Goal: Transaction & Acquisition: Register for event/course

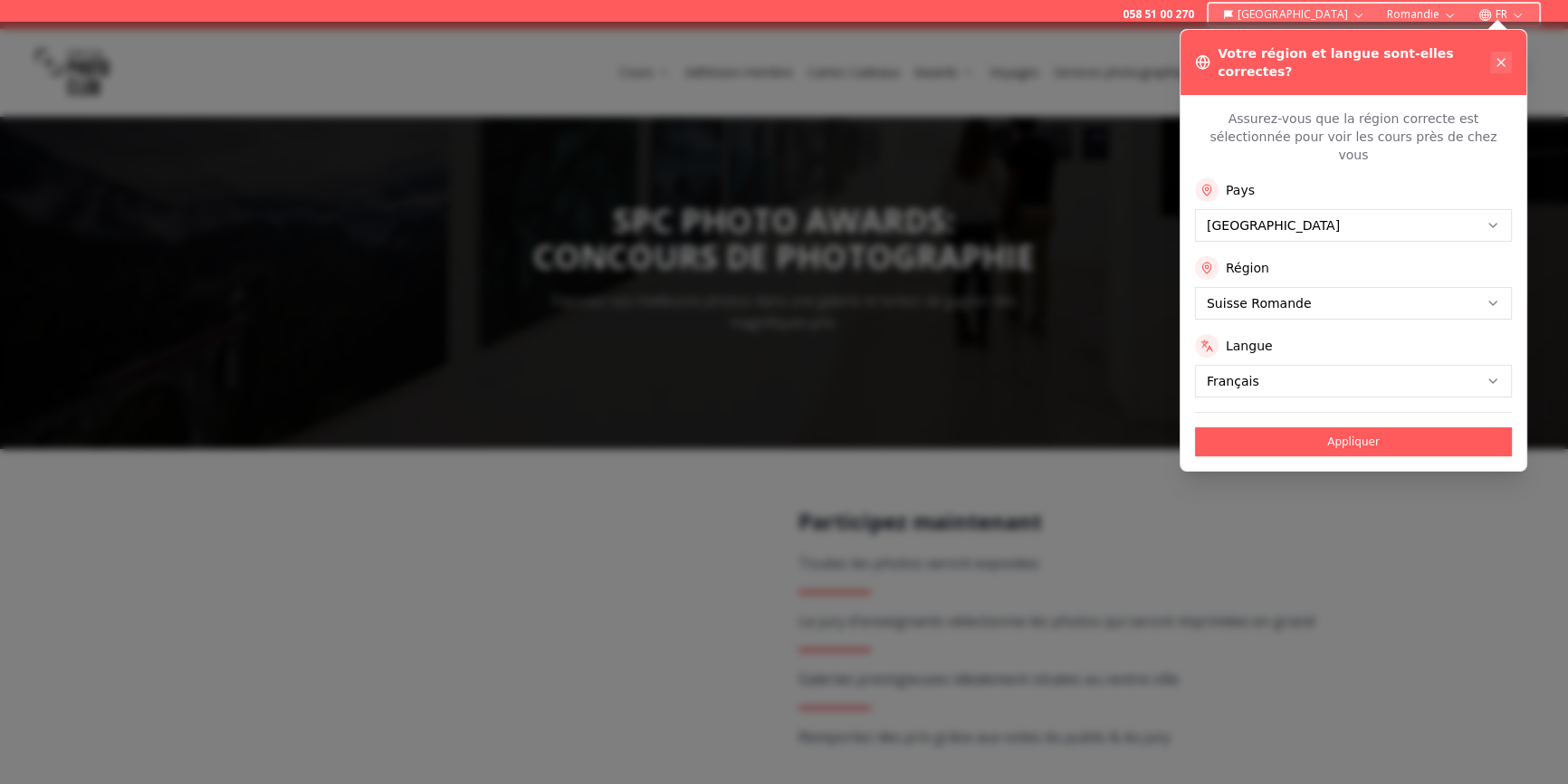
click at [1495, 56] on icon at bounding box center [1500, 62] width 14 height 14
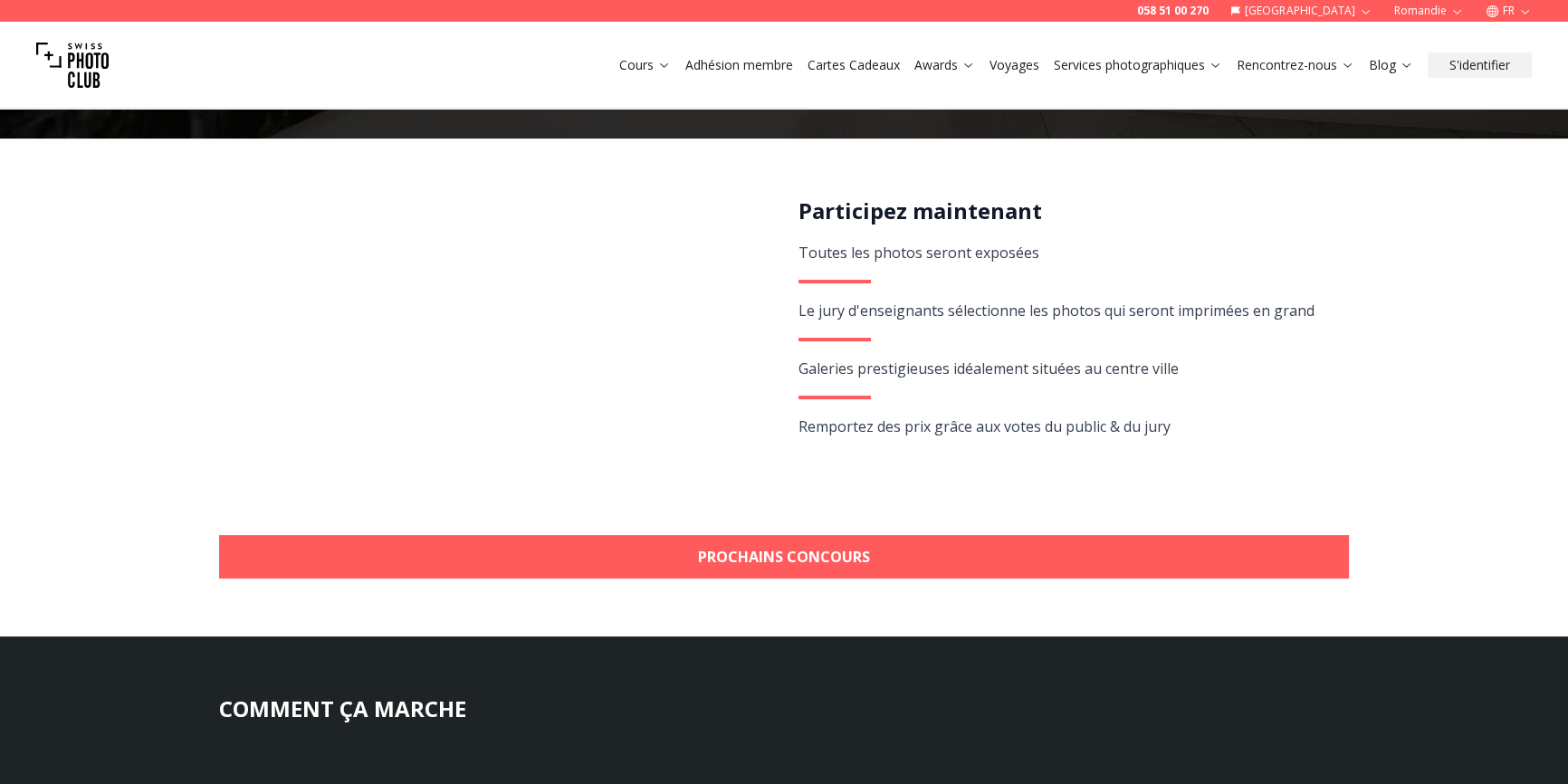
scroll to position [411, 0]
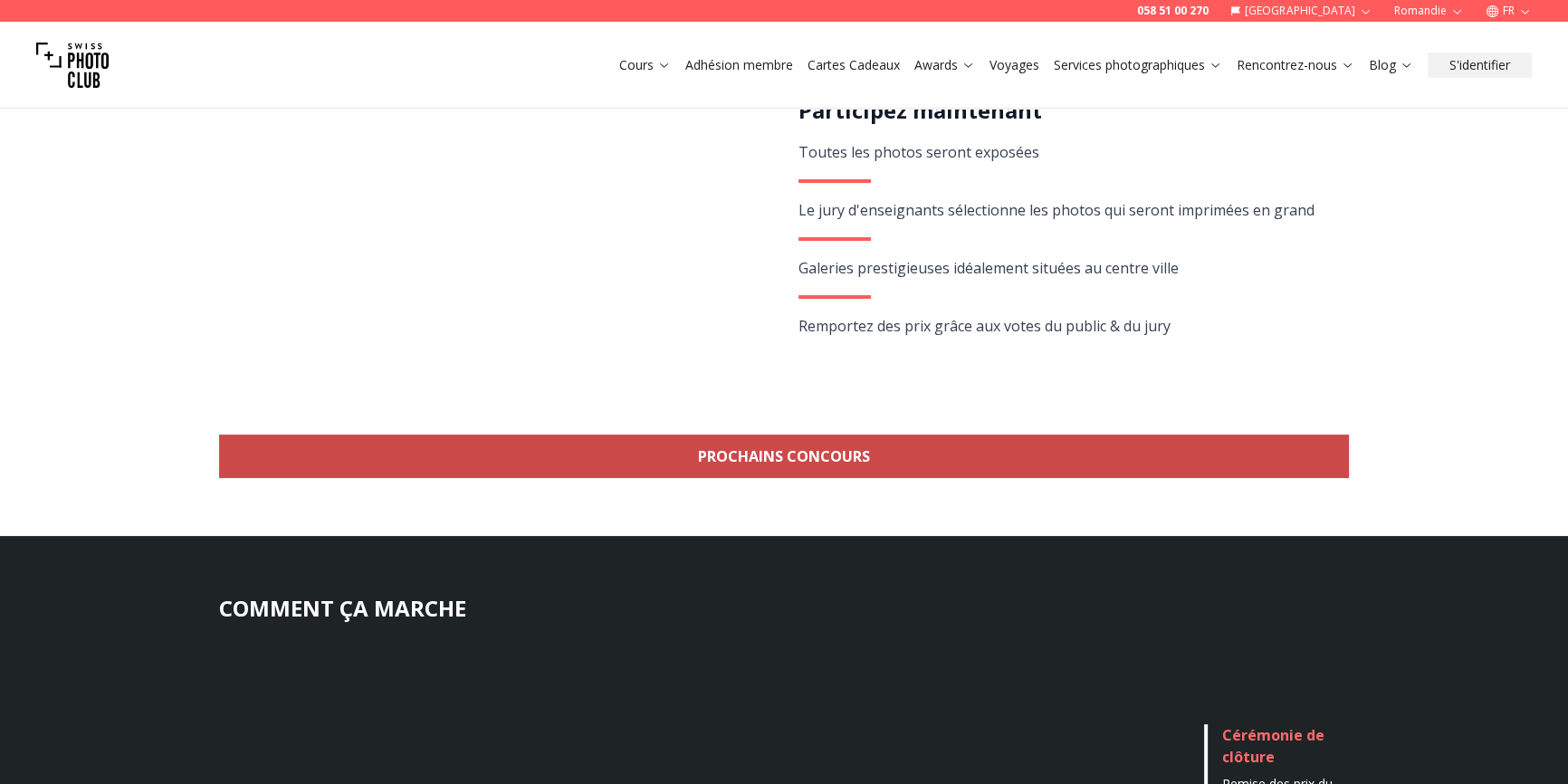
click at [795, 458] on link "Prochains concours" at bounding box center [784, 456] width 1129 height 43
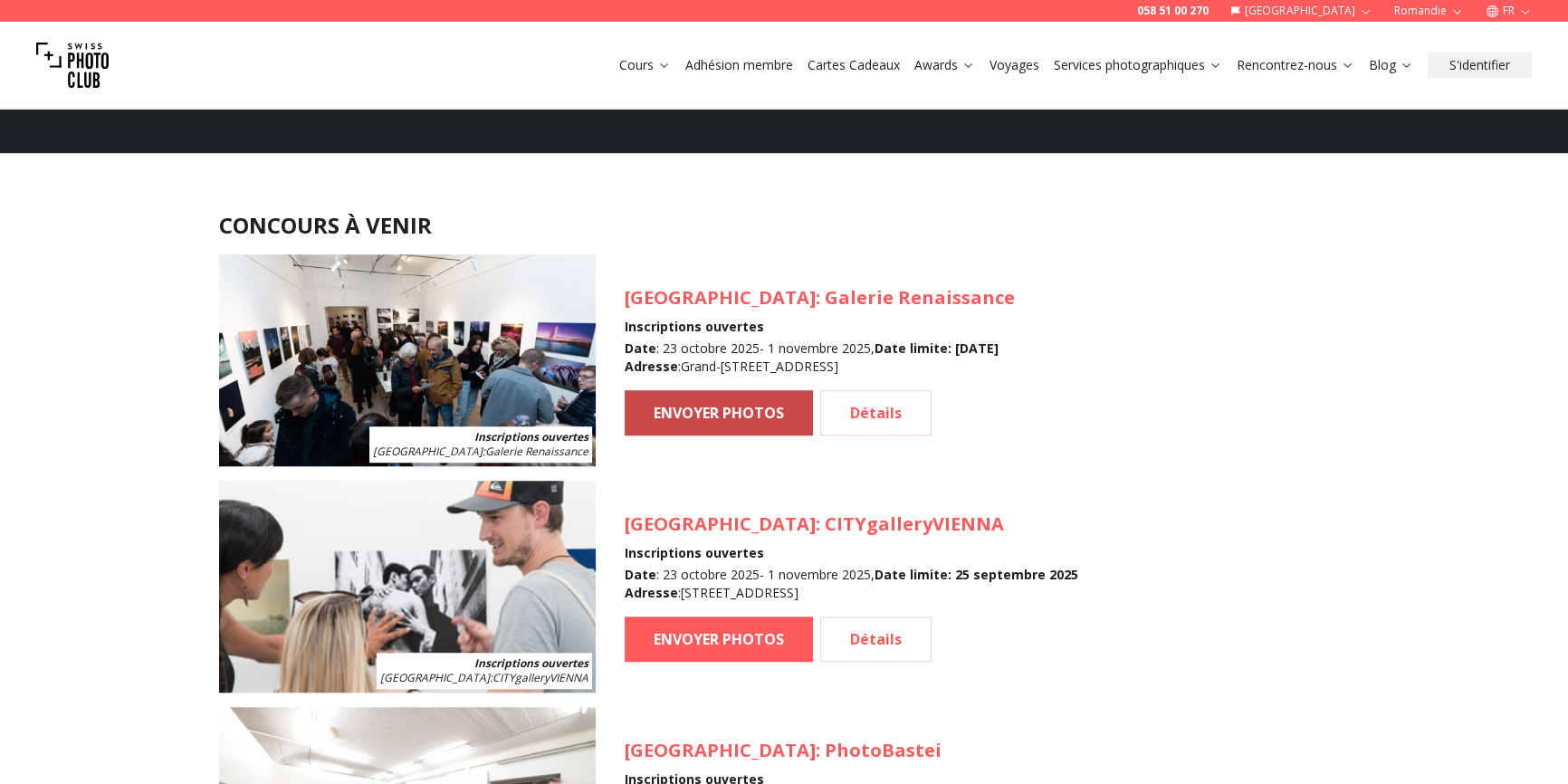
scroll to position [1630, 0]
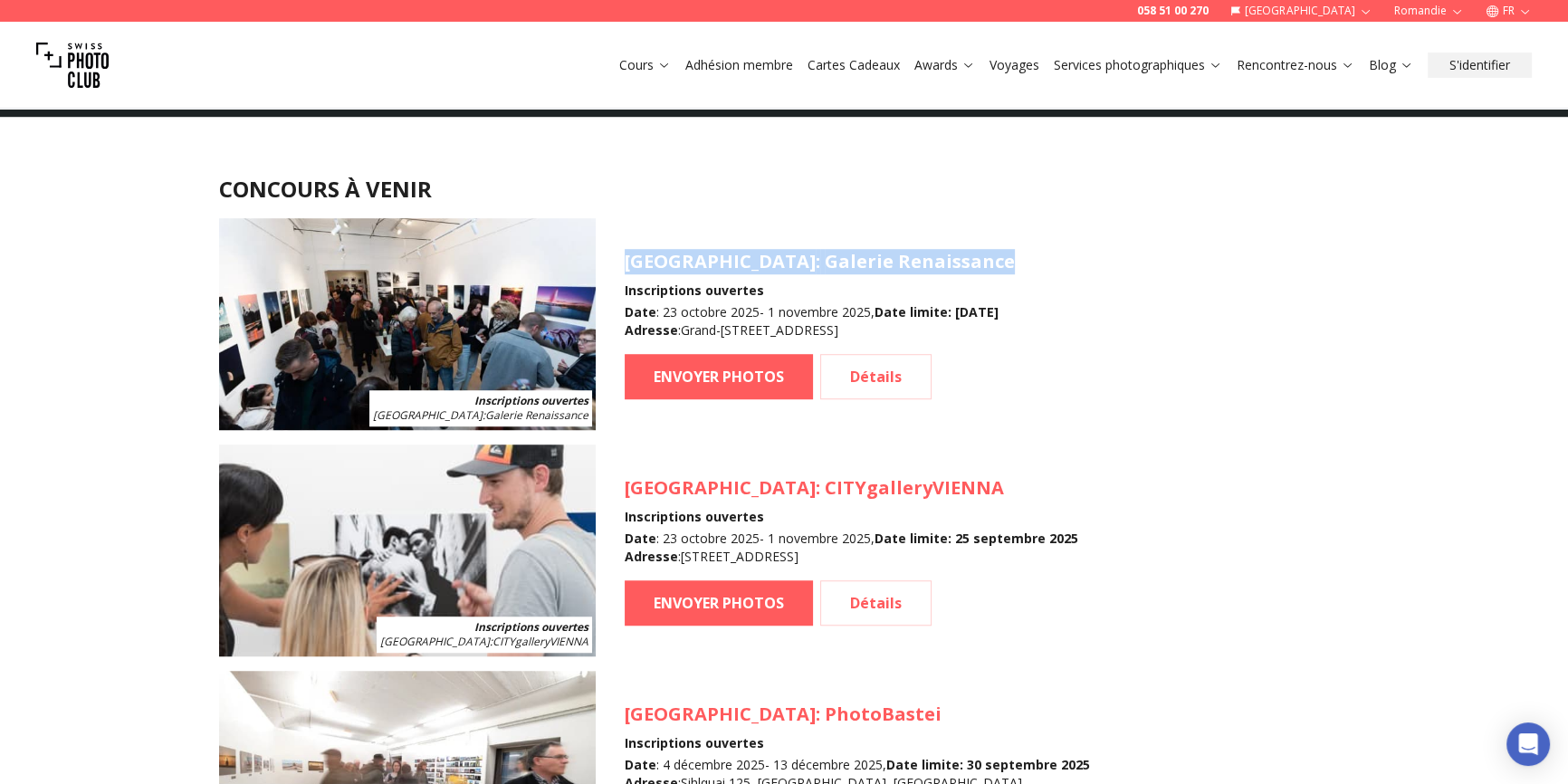
drag, startPoint x: 616, startPoint y: 264, endPoint x: 889, endPoint y: 257, distance: 273.1
click at [889, 257] on article "Inscriptions ouvertes [GEOGRAPHIC_DATA] : Galerie Renaissance [GEOGRAPHIC_DATA]…" at bounding box center [784, 324] width 1129 height 212
click at [670, 326] on b "Adresse" at bounding box center [651, 329] width 54 height 17
drag, startPoint x: 696, startPoint y: 258, endPoint x: 894, endPoint y: 258, distance: 198.0
click at [894, 258] on h3 "[GEOGRAPHIC_DATA] : Galerie Renaissance" at bounding box center [820, 261] width 390 height 25
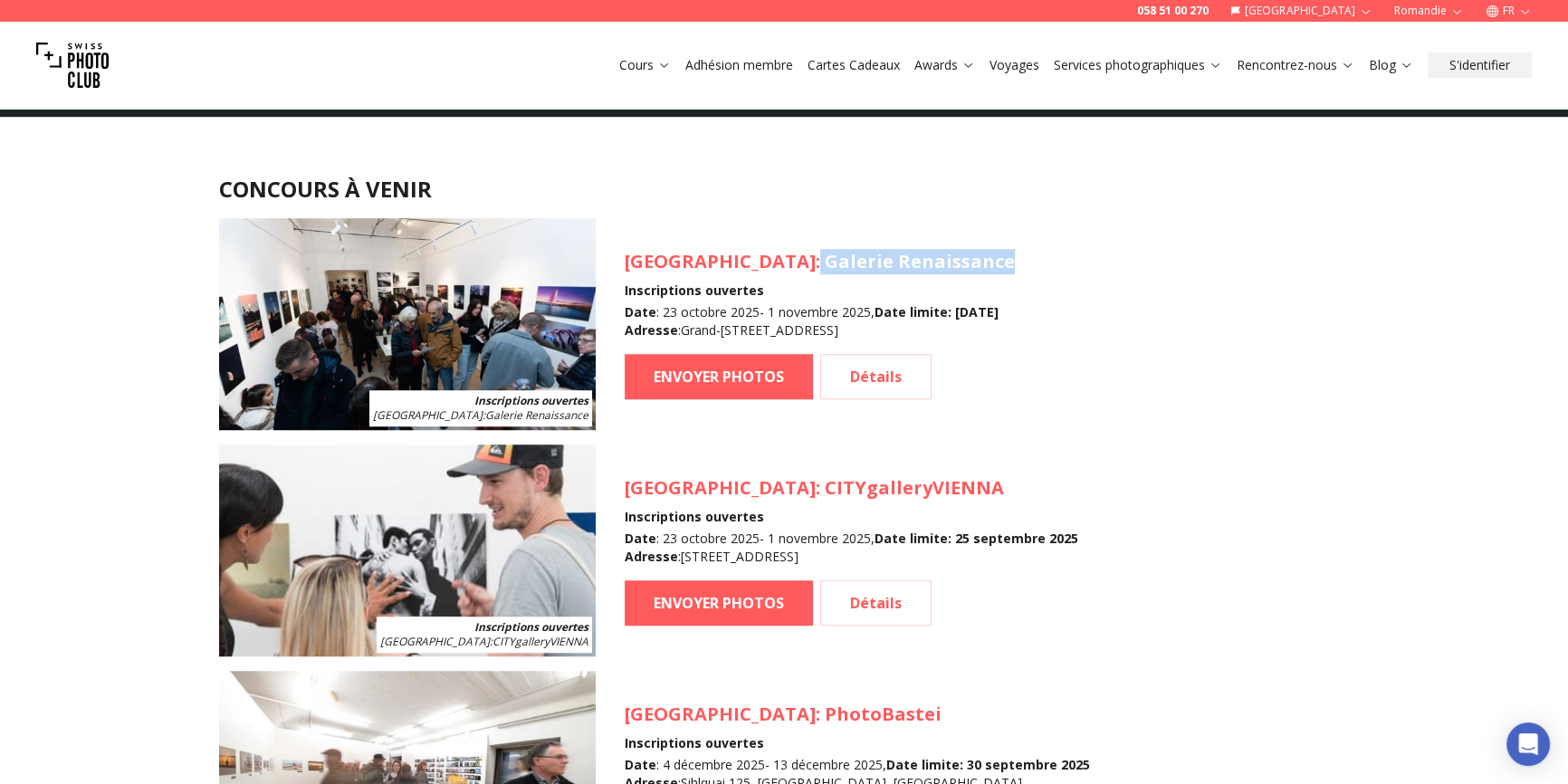
click at [263, 310] on img at bounding box center [408, 324] width 376 height 212
click at [754, 378] on link "ENVOYER PHOTOS" at bounding box center [719, 376] width 188 height 45
